Goal: Task Accomplishment & Management: Use online tool/utility

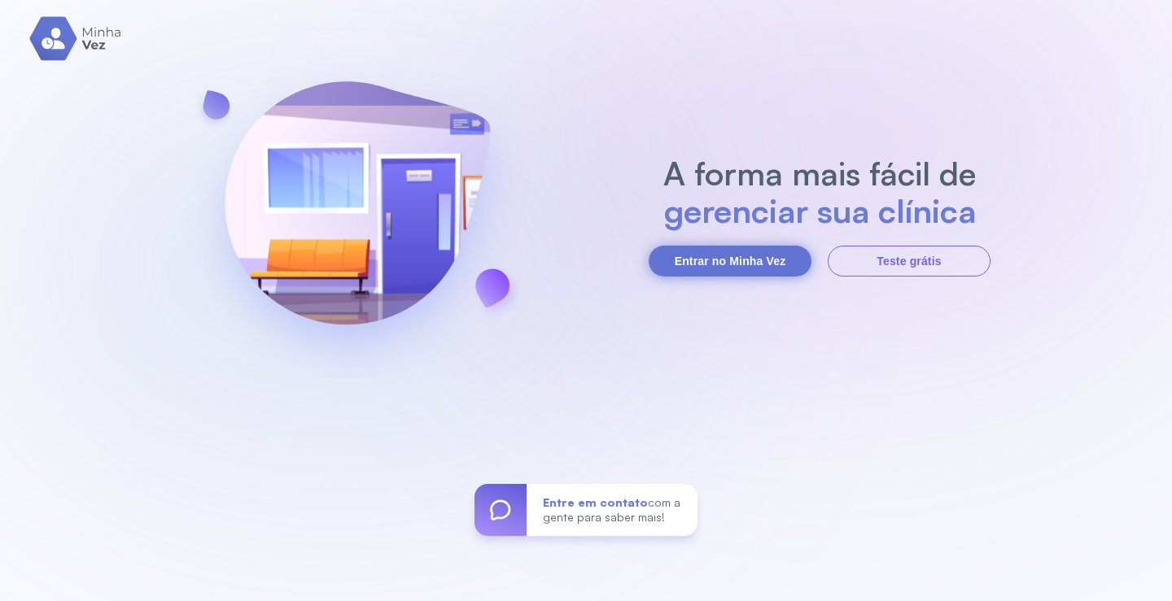
click at [724, 257] on button "Entrar no Minha Vez" at bounding box center [730, 261] width 163 height 31
drag, startPoint x: 755, startPoint y: 272, endPoint x: 757, endPoint y: 264, distance: 8.3
click at [757, 265] on button "Entrar no Minha Vez" at bounding box center [730, 261] width 163 height 31
click at [757, 264] on button "Entrar no Minha Vez" at bounding box center [730, 261] width 163 height 31
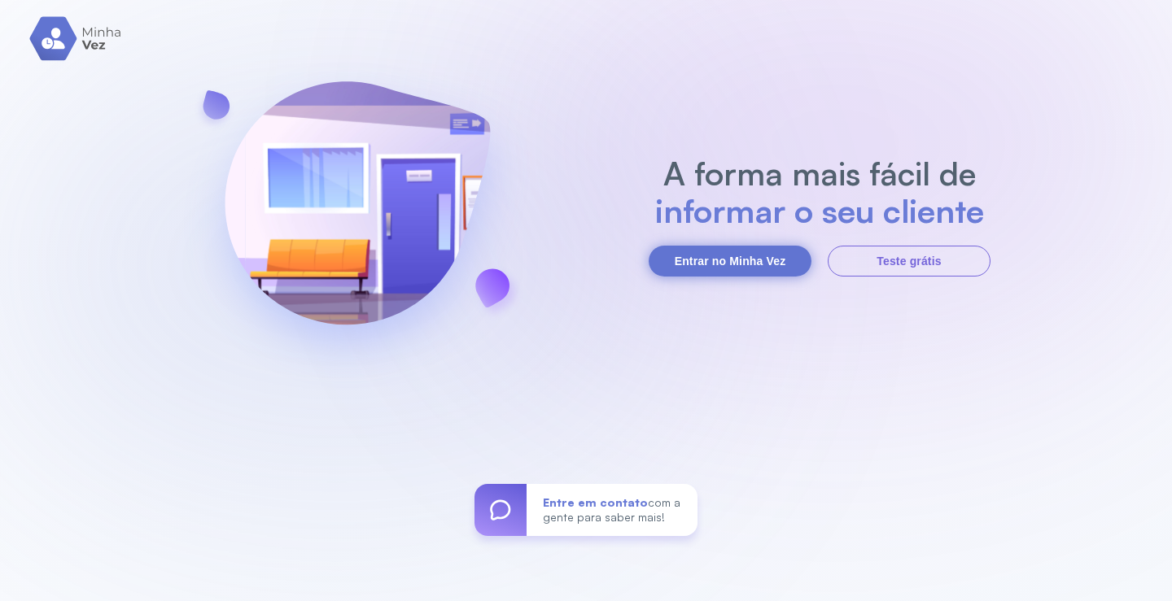
click at [737, 256] on button "Entrar no Minha Vez" at bounding box center [730, 261] width 163 height 31
click at [734, 263] on button "Entrar no Minha Vez" at bounding box center [730, 261] width 163 height 31
click at [733, 272] on button "Entrar no Minha Vez" at bounding box center [730, 261] width 163 height 31
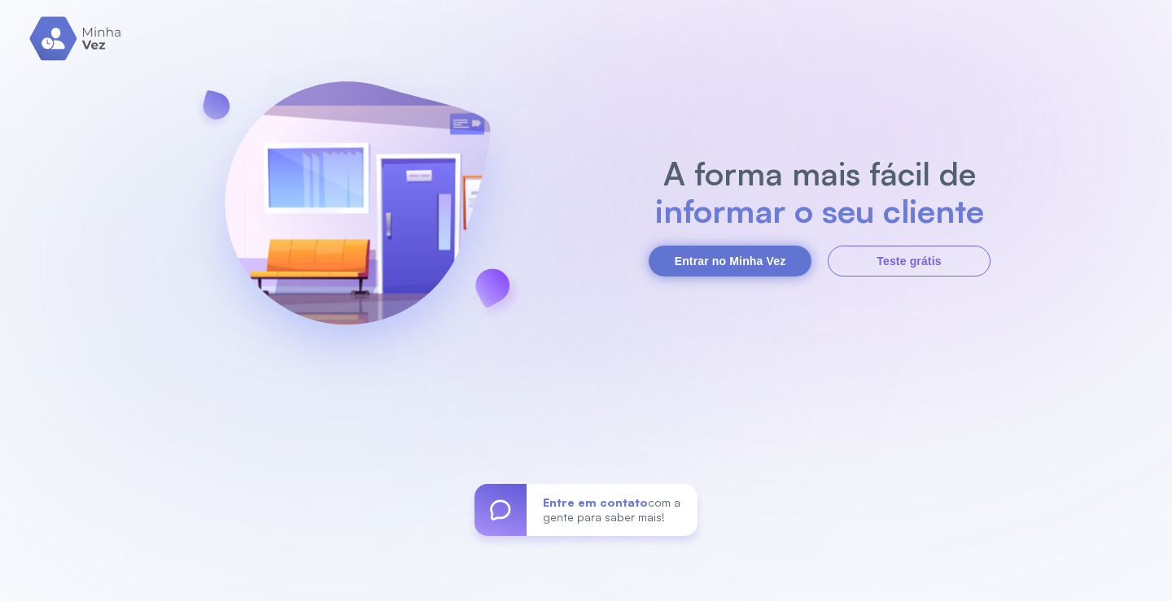
click at [733, 272] on button "Entrar no Minha Vez" at bounding box center [730, 261] width 163 height 31
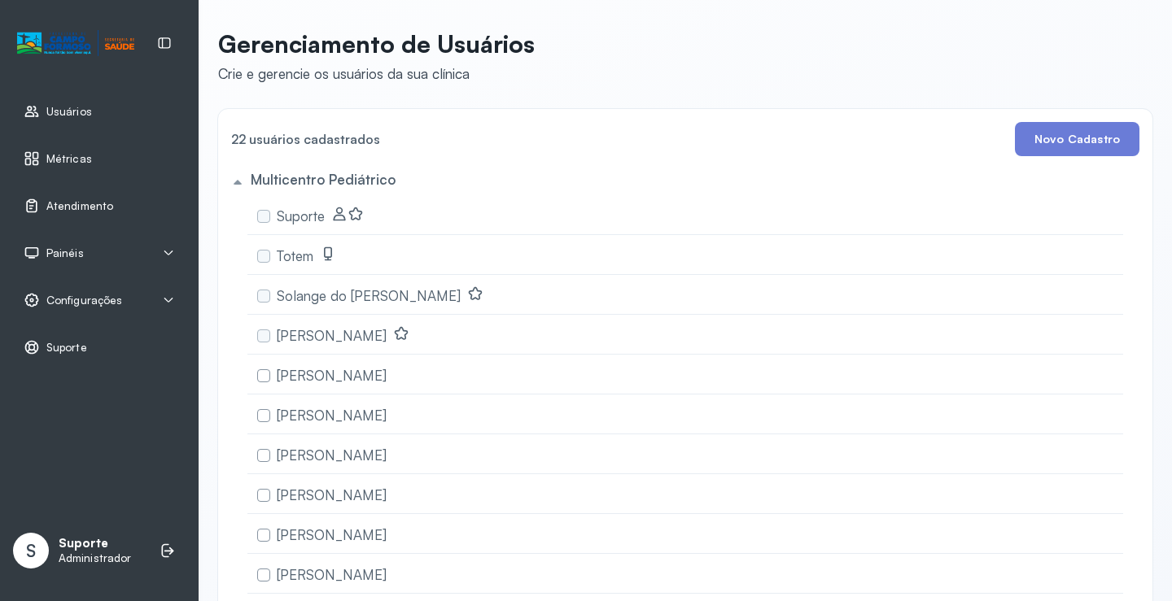
click at [132, 204] on link "Atendimento" at bounding box center [99, 206] width 151 height 16
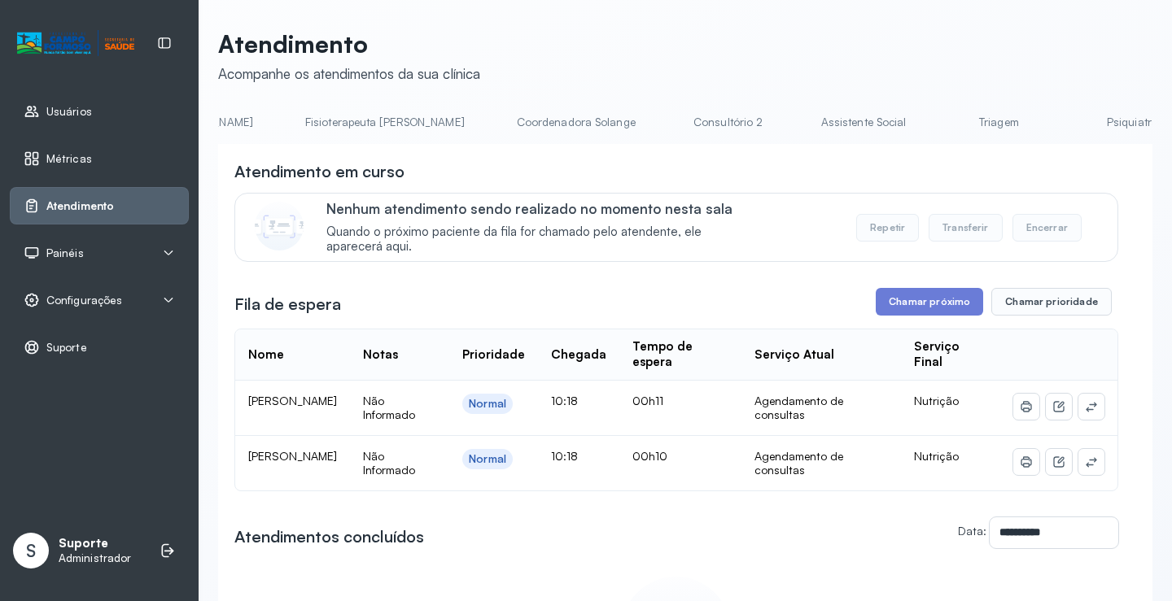
scroll to position [0, 973]
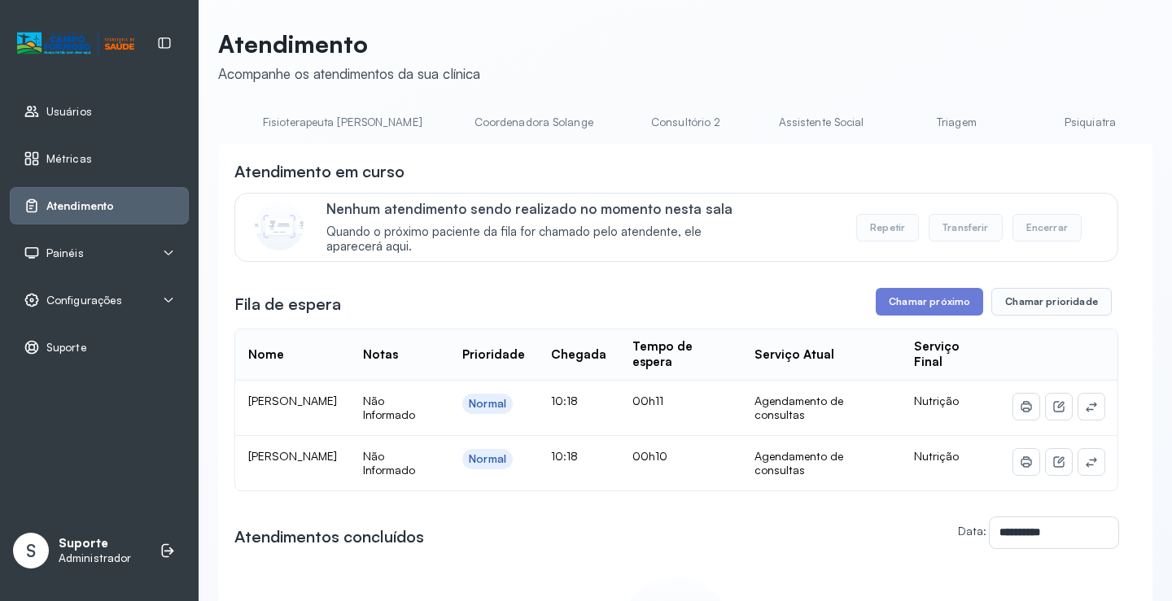
click at [899, 128] on link "Triagem" at bounding box center [956, 122] width 114 height 27
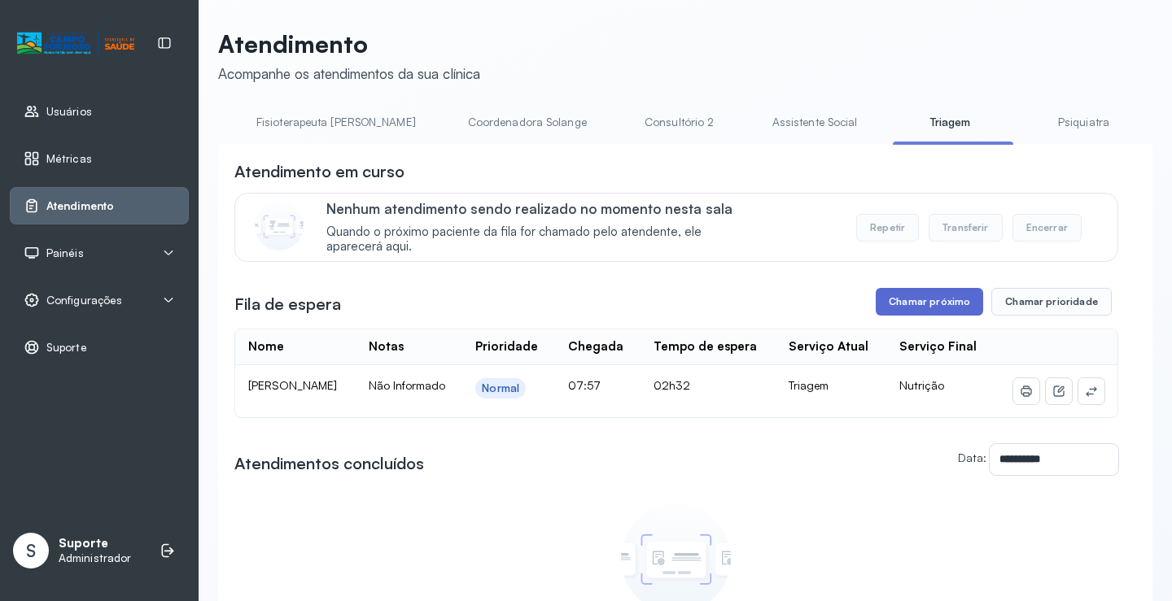
click at [936, 307] on button "Chamar próximo" at bounding box center [929, 302] width 107 height 28
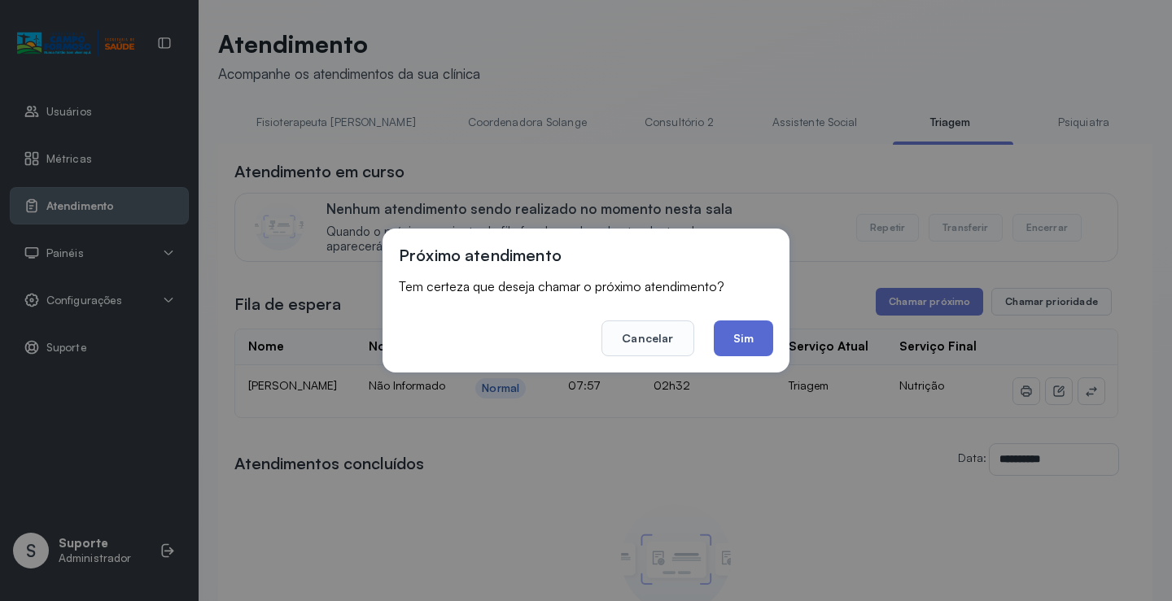
click at [744, 354] on button "Sim" at bounding box center [743, 339] width 59 height 36
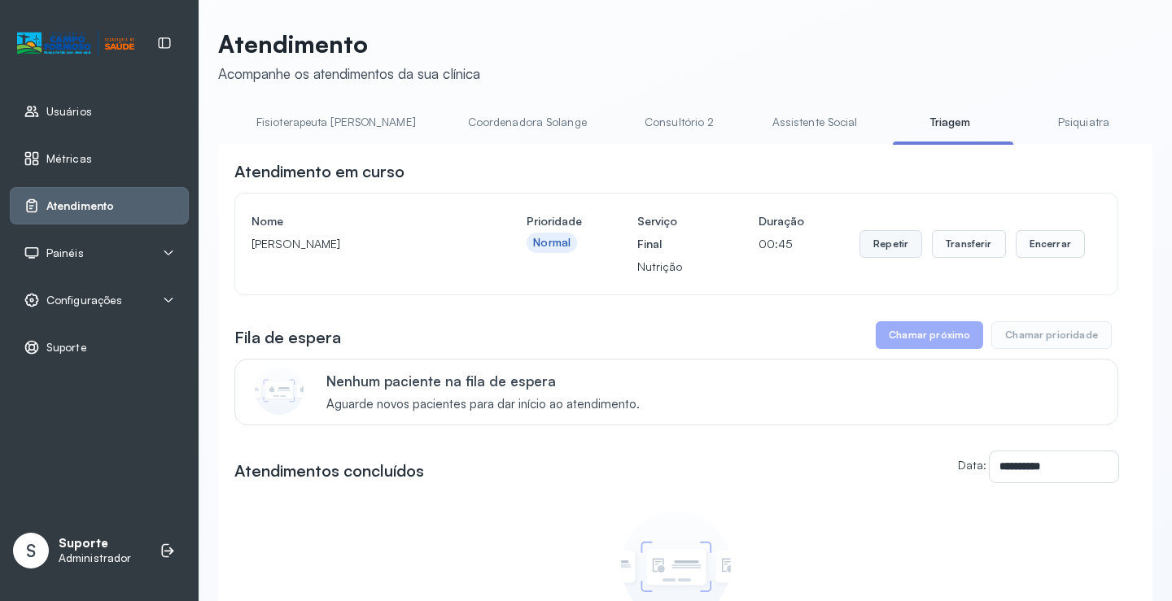
click at [877, 255] on button "Repetir" at bounding box center [890, 244] width 63 height 28
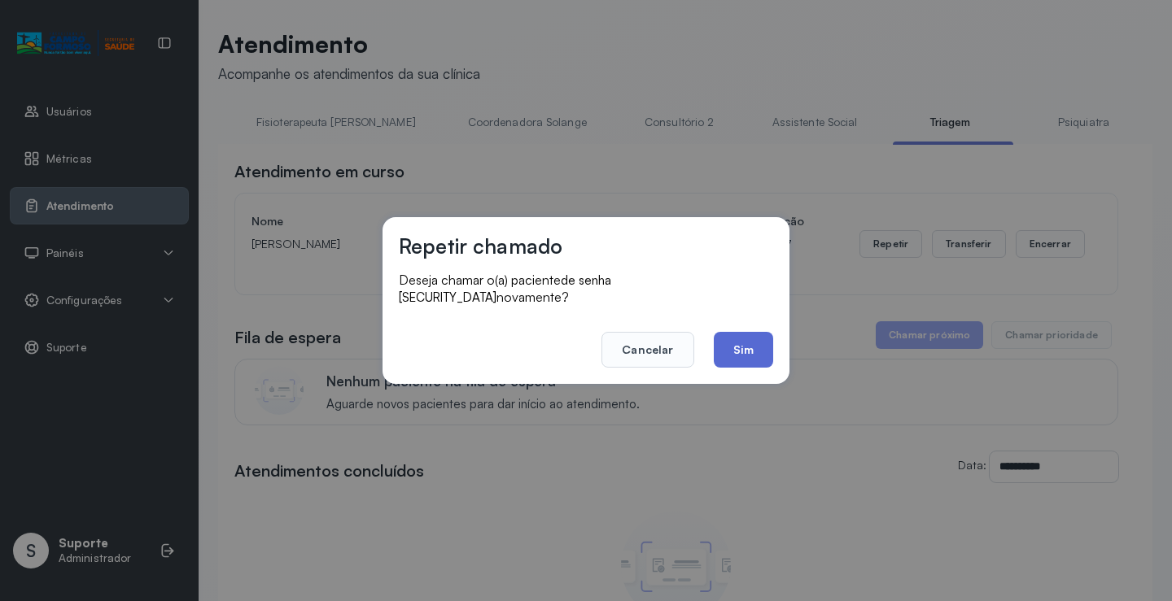
click at [750, 339] on button "Sim" at bounding box center [743, 350] width 59 height 36
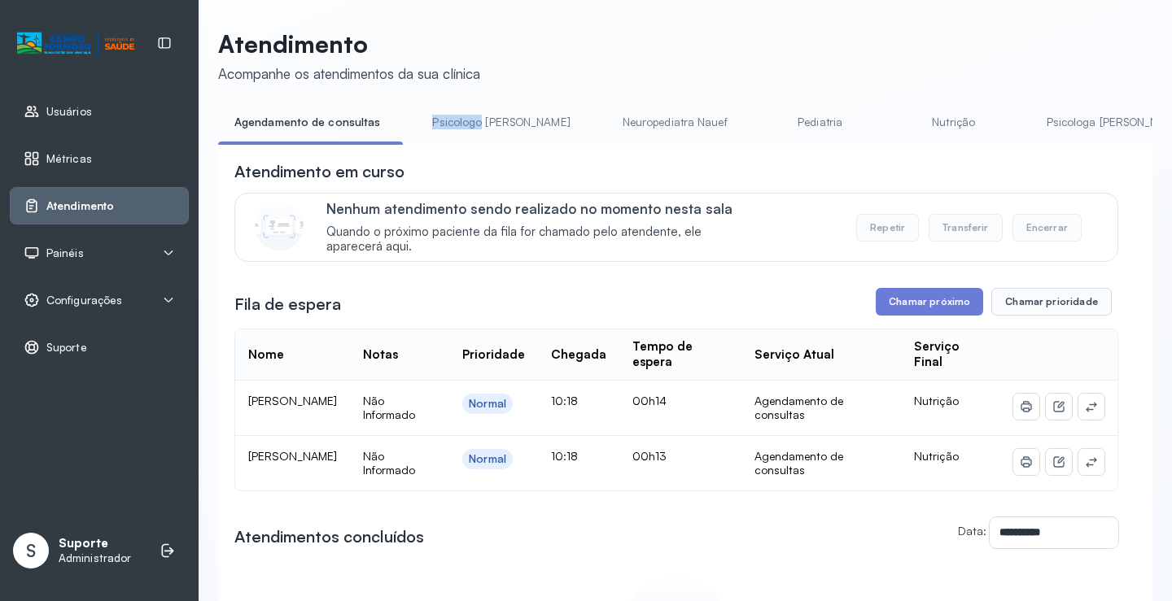
drag, startPoint x: 410, startPoint y: 143, endPoint x: 475, endPoint y: 134, distance: 65.7
click at [475, 134] on li "Psicologo [PERSON_NAME]" at bounding box center [504, 127] width 177 height 37
click at [472, 140] on li "Psicologo [PERSON_NAME]" at bounding box center [504, 127] width 177 height 37
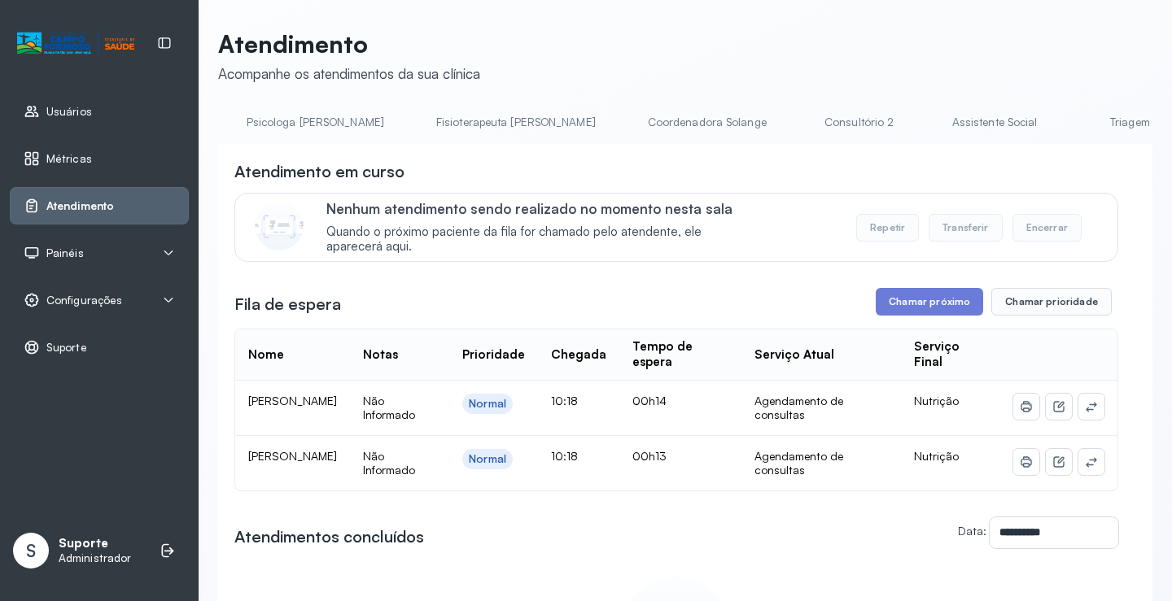
scroll to position [0, 963]
click at [910, 123] on link "Triagem" at bounding box center [967, 122] width 114 height 27
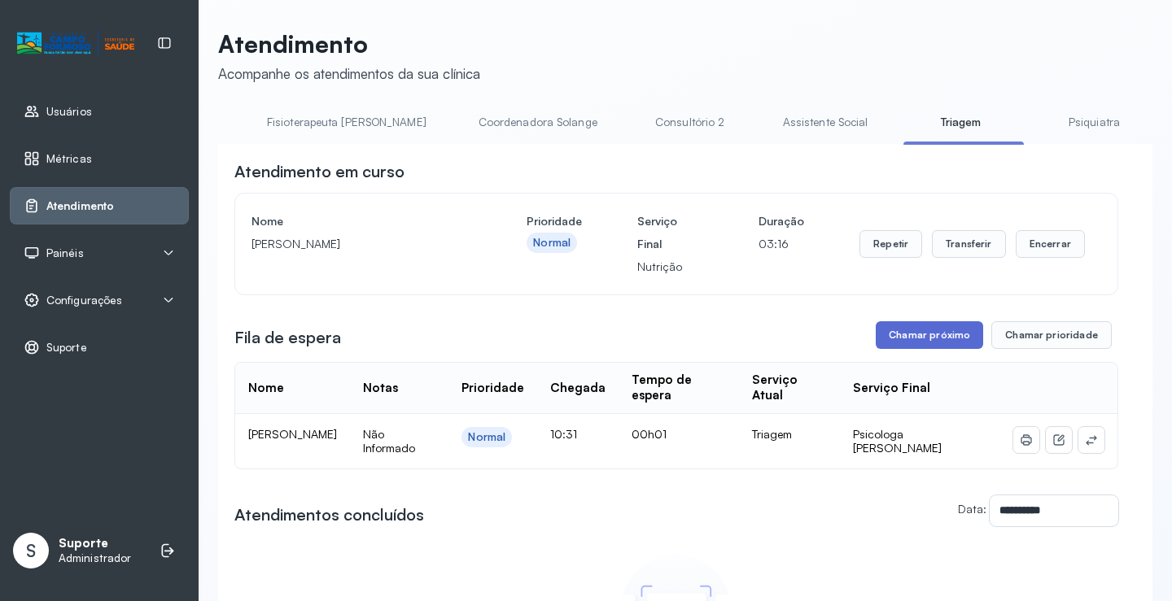
click at [932, 336] on button "Chamar próximo" at bounding box center [929, 335] width 107 height 28
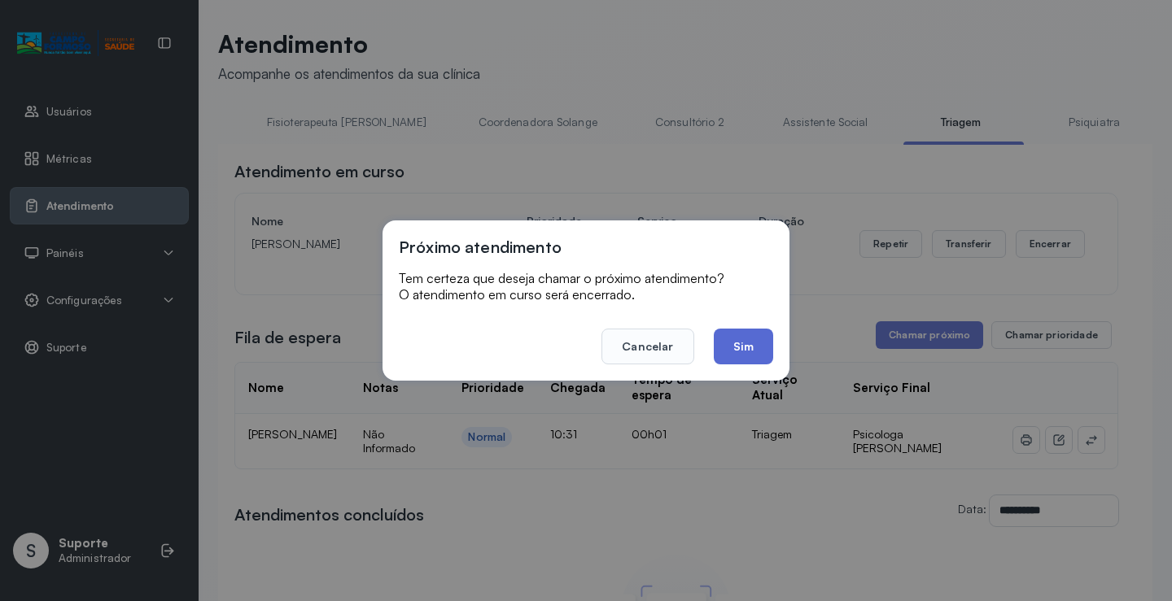
click at [741, 352] on button "Sim" at bounding box center [743, 347] width 59 height 36
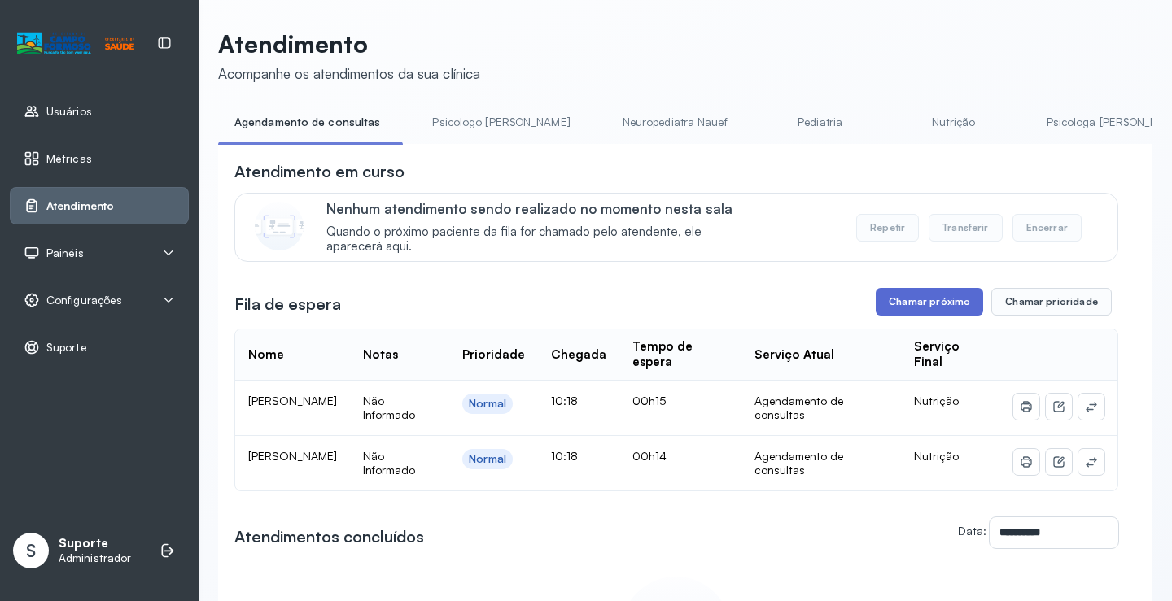
click at [925, 304] on button "Chamar próximo" at bounding box center [929, 302] width 107 height 28
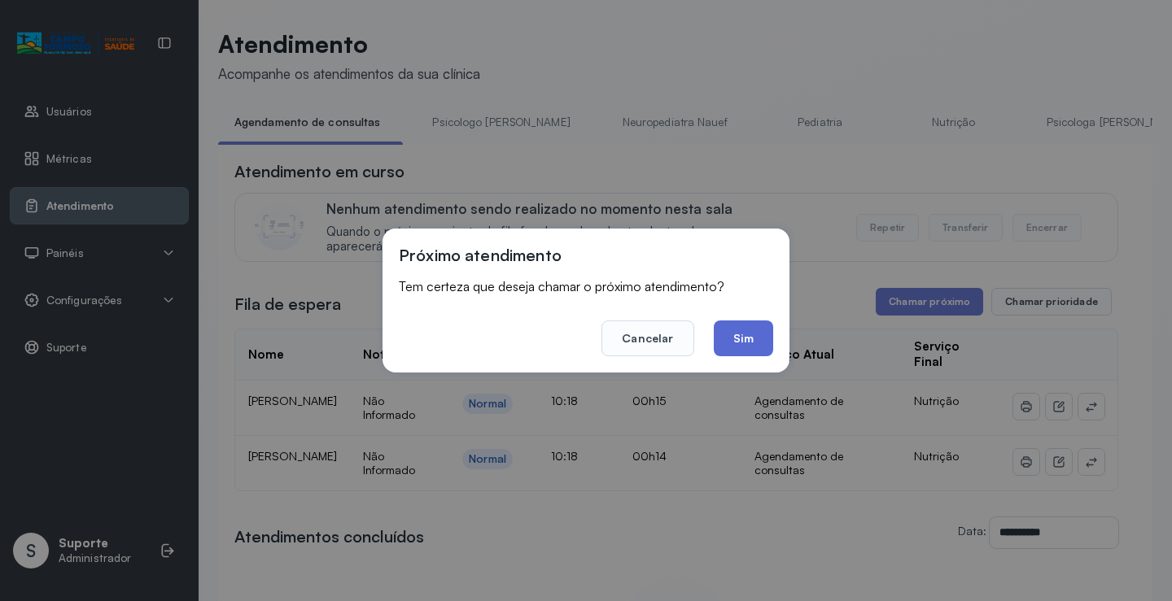
click at [741, 346] on button "Sim" at bounding box center [743, 339] width 59 height 36
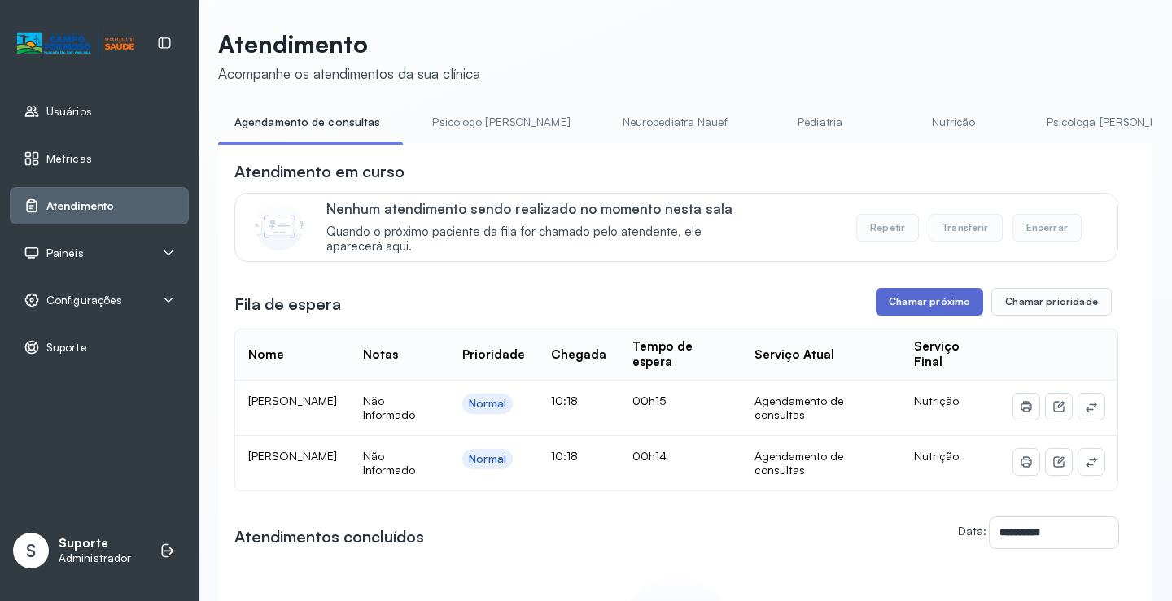
click at [929, 300] on button "Chamar próximo" at bounding box center [929, 302] width 107 height 28
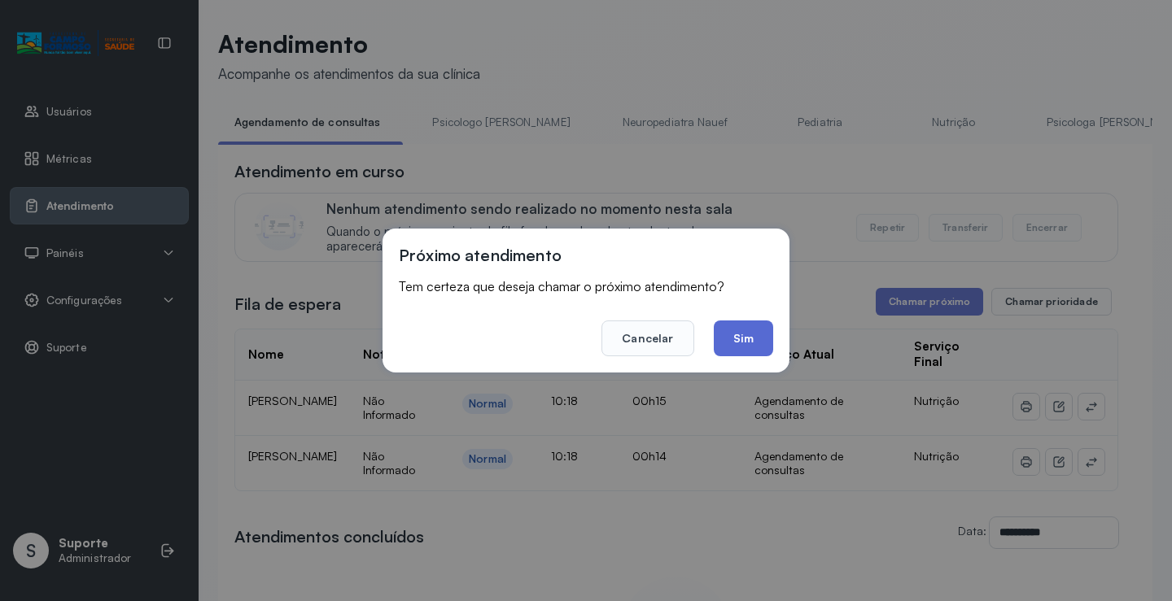
click at [741, 339] on button "Sim" at bounding box center [743, 339] width 59 height 36
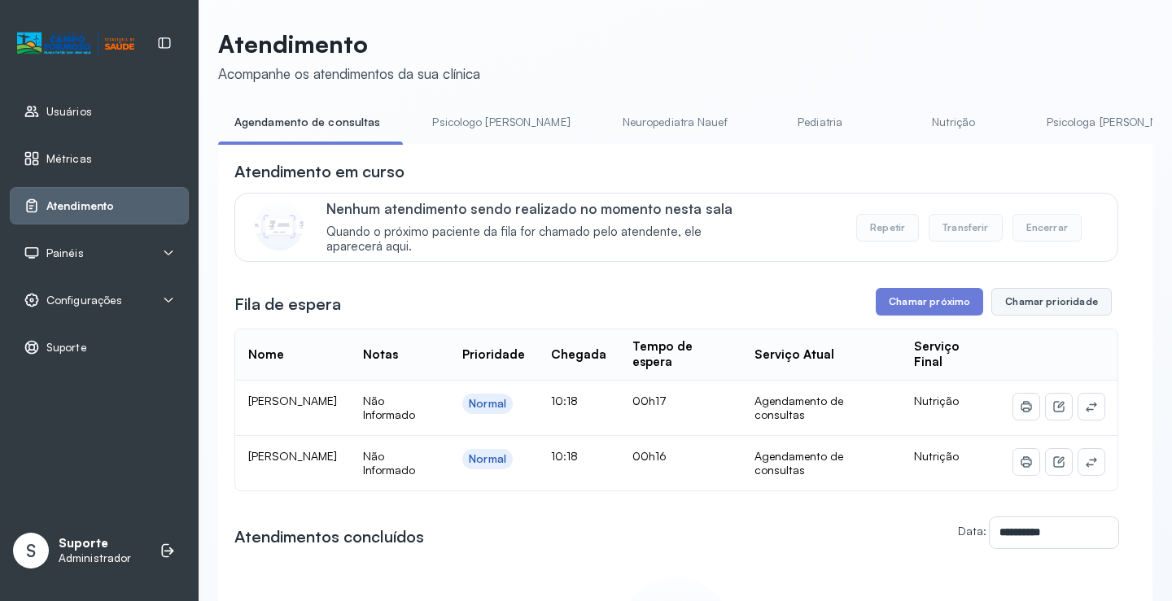
click at [1013, 308] on button "Chamar prioridade" at bounding box center [1051, 302] width 120 height 28
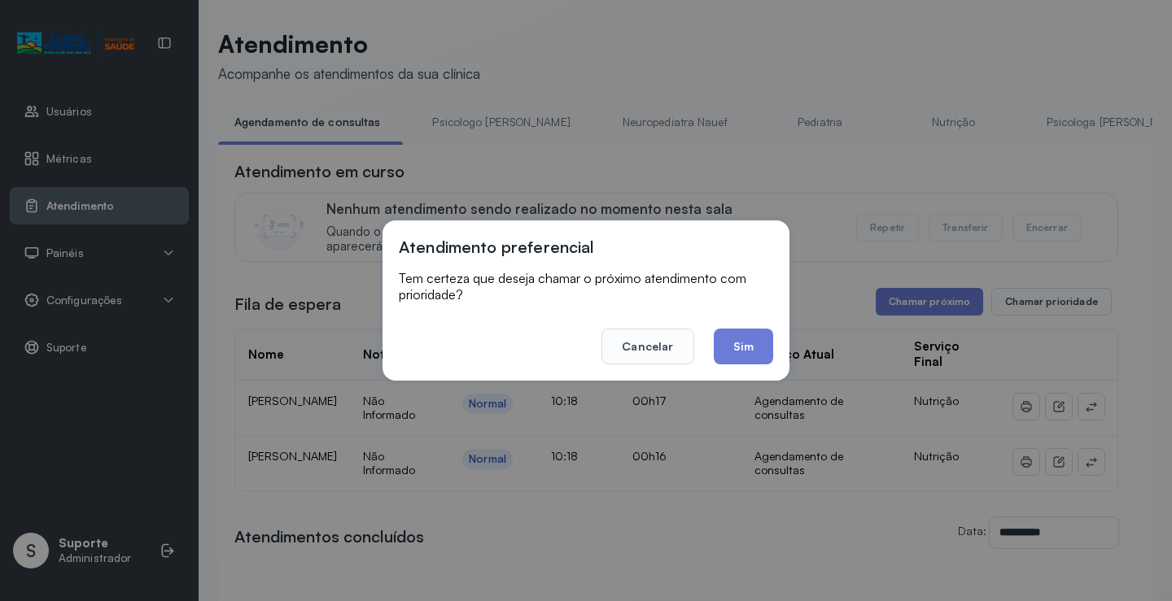
click at [919, 308] on div "Atendimento preferencial Tem certeza que deseja chamar o próximo atendimento co…" at bounding box center [586, 300] width 1172 height 601
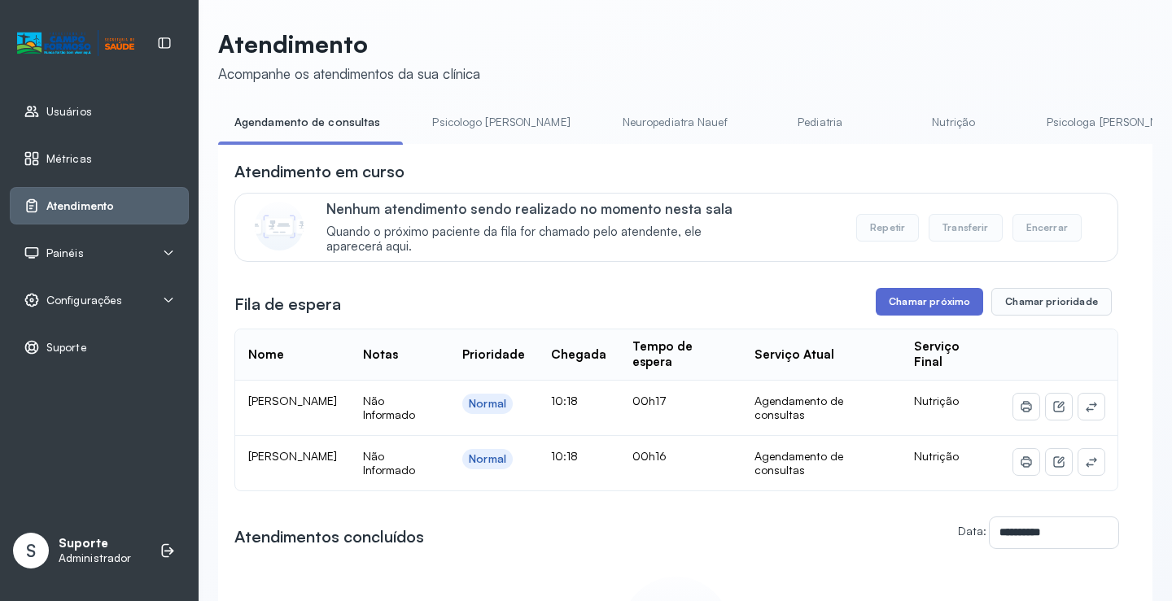
click at [901, 307] on button "Chamar próximo" at bounding box center [929, 302] width 107 height 28
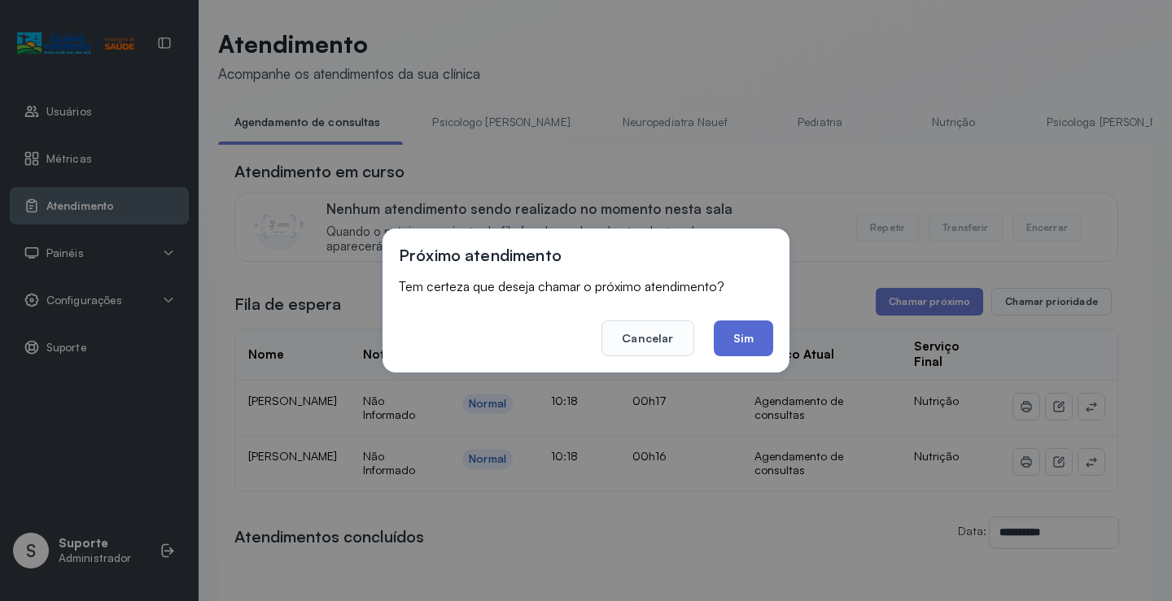
click at [730, 341] on button "Sim" at bounding box center [743, 339] width 59 height 36
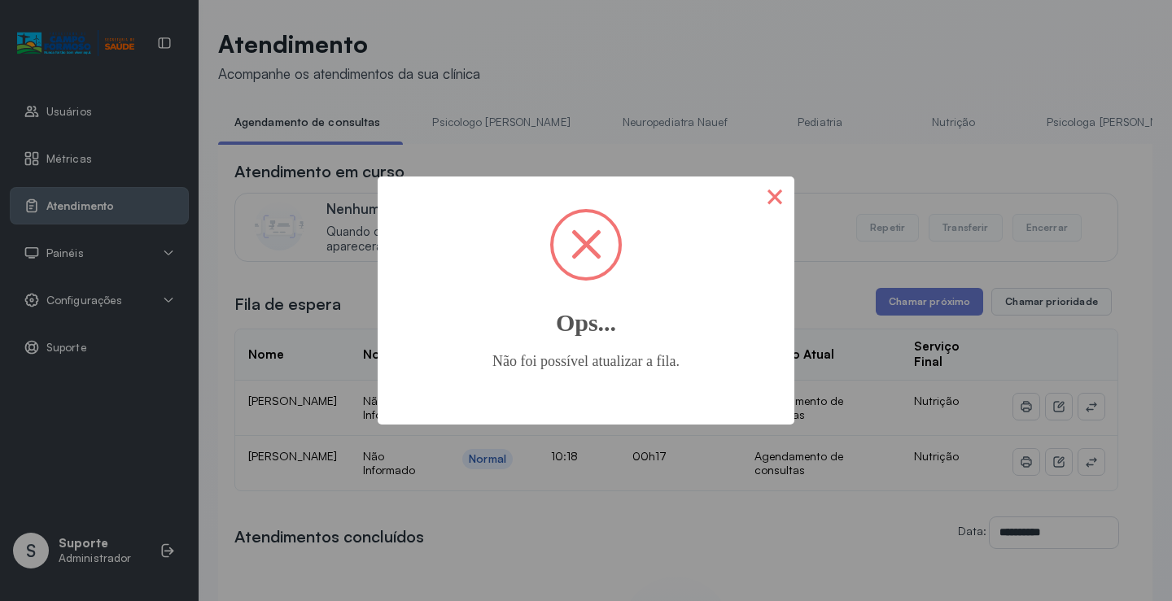
click at [779, 198] on button "×" at bounding box center [774, 196] width 39 height 39
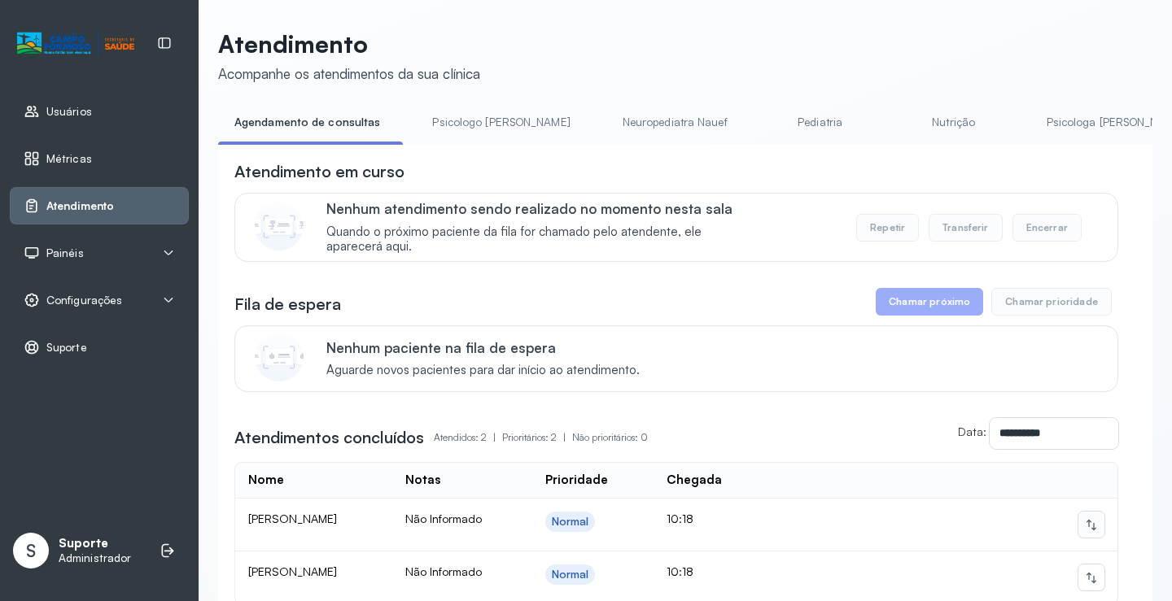
click at [1087, 531] on icon at bounding box center [1092, 525] width 10 height 11
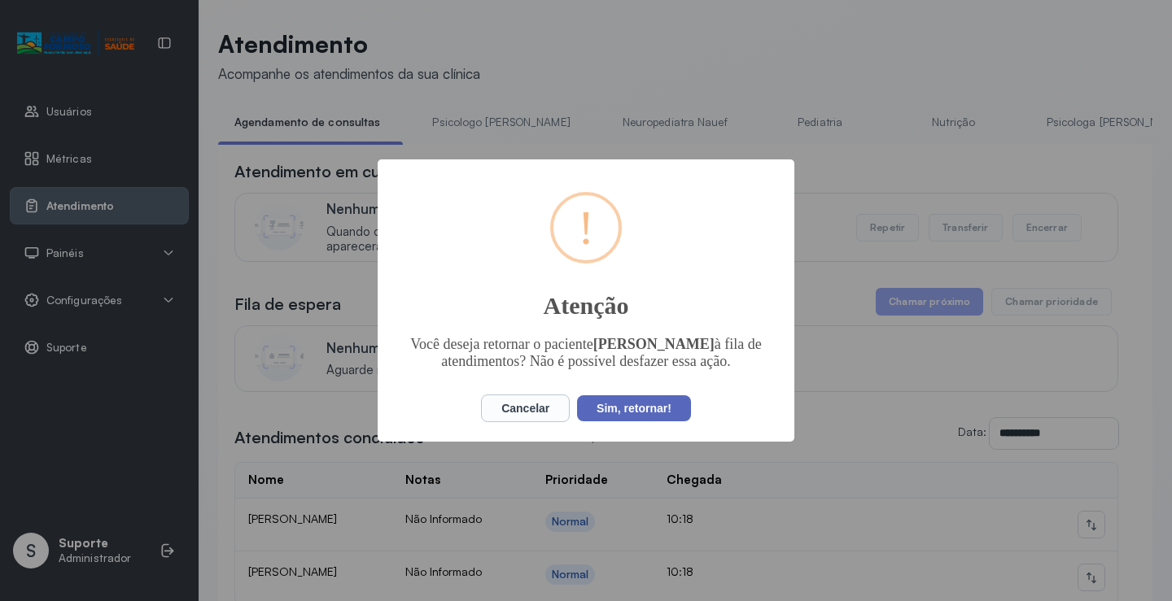
click at [614, 408] on button "Sim, retornar!" at bounding box center [634, 409] width 114 height 26
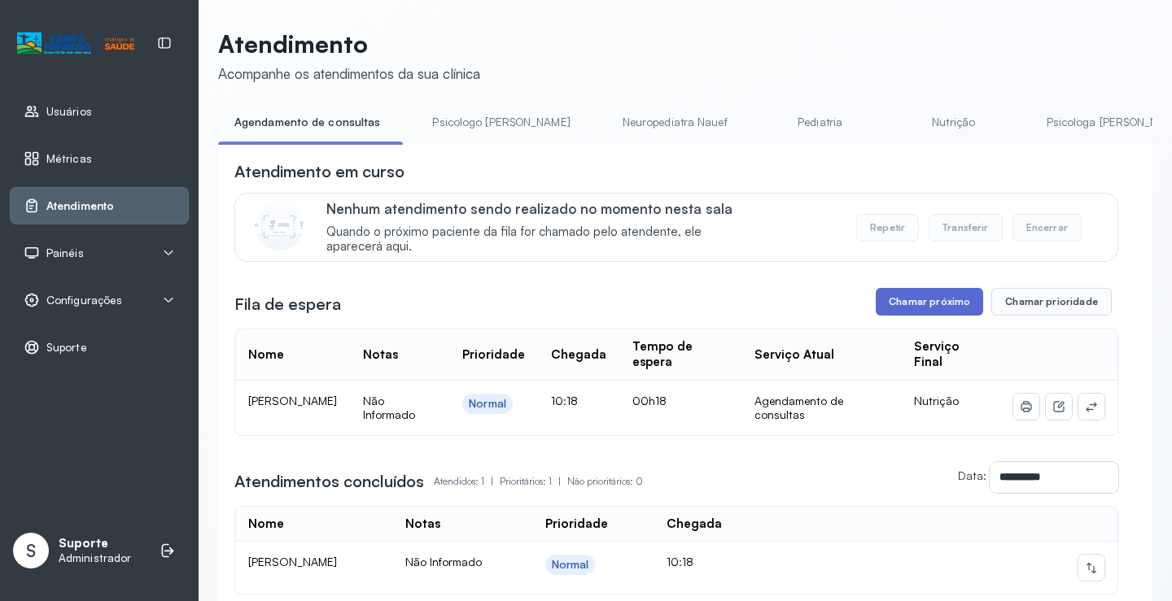
click at [894, 303] on button "Chamar próximo" at bounding box center [929, 302] width 107 height 28
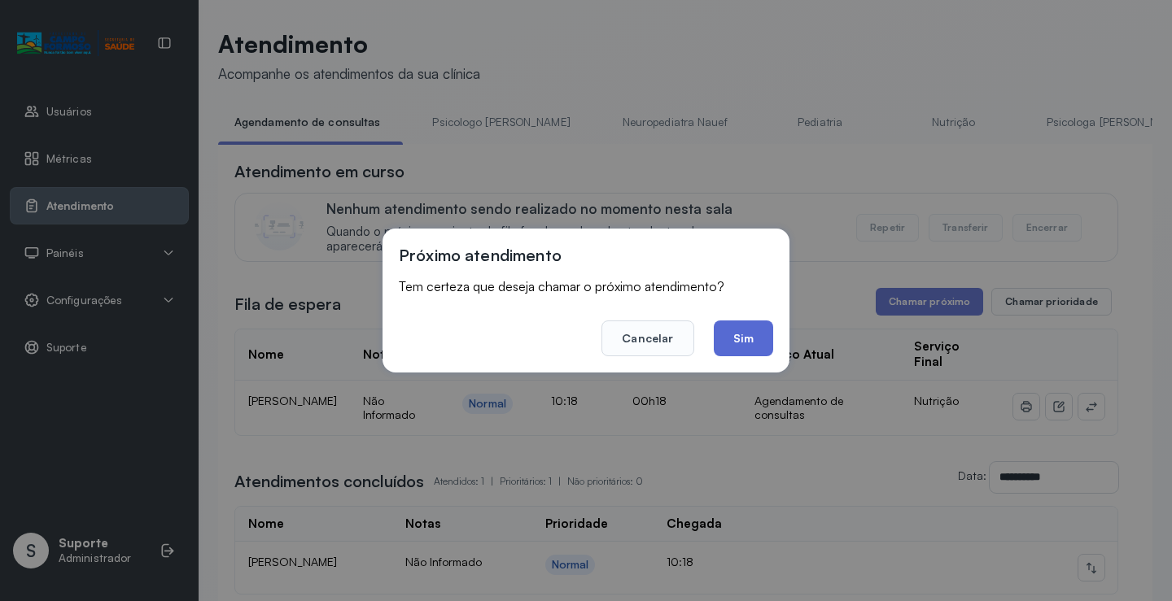
click at [743, 343] on button "Sim" at bounding box center [743, 339] width 59 height 36
